Goal: Communication & Community: Answer question/provide support

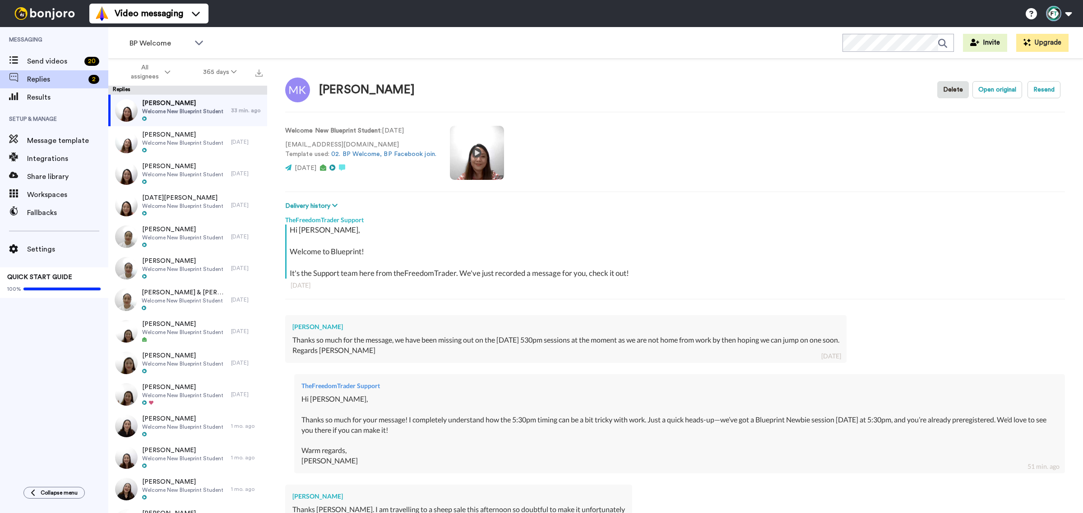
type textarea "x"
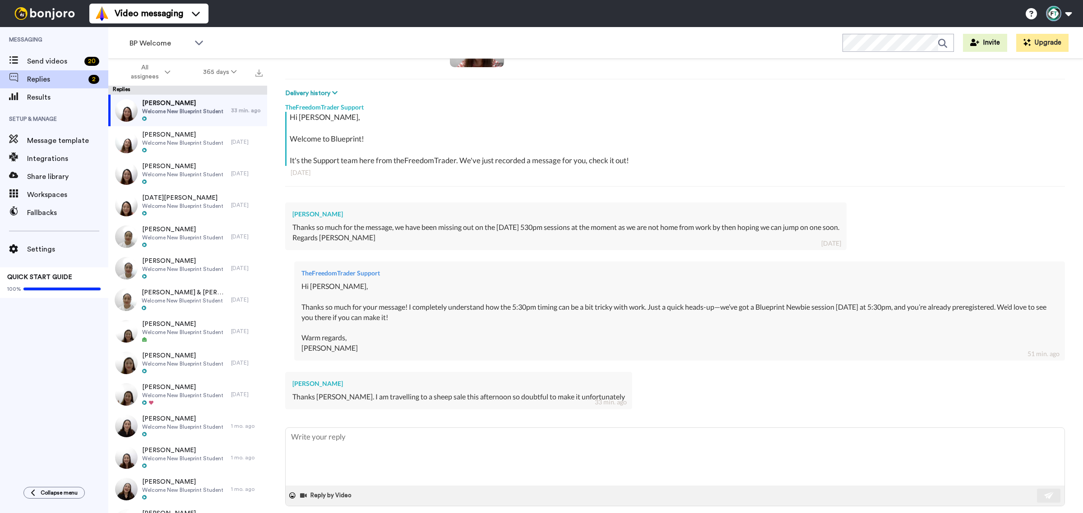
scroll to position [123, 0]
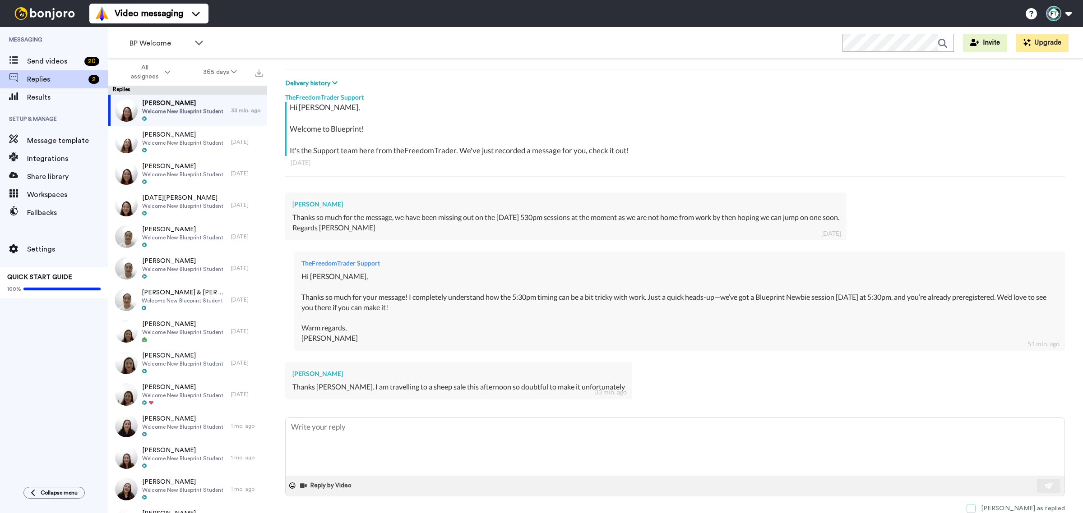
click at [975, 507] on span at bounding box center [970, 508] width 9 height 9
type textarea "x"
